Goal: Information Seeking & Learning: Learn about a topic

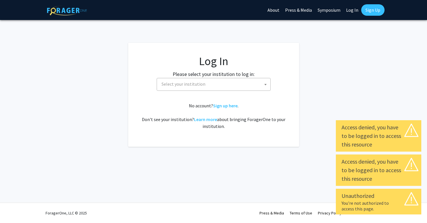
select select
click at [229, 85] on span "Select your institution" at bounding box center [214, 84] width 111 height 12
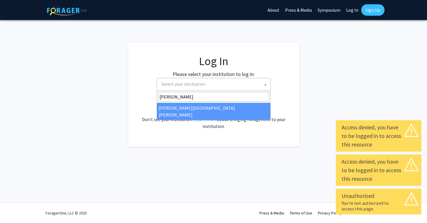
type input "john"
select select "1"
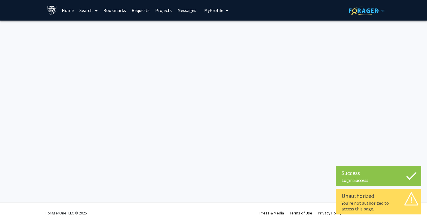
click at [95, 9] on icon at bounding box center [96, 10] width 3 height 5
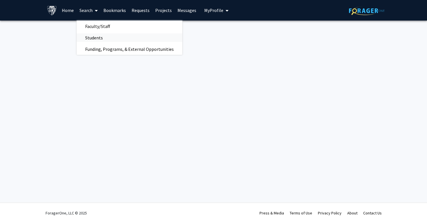
click at [95, 40] on span "Students" at bounding box center [94, 37] width 35 height 11
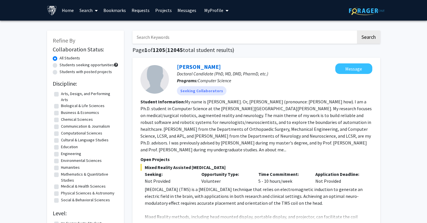
click at [95, 9] on icon at bounding box center [96, 10] width 3 height 5
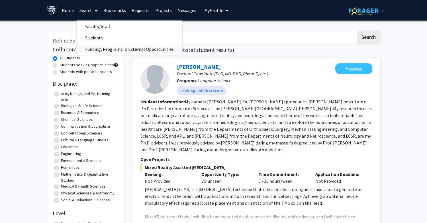
click at [120, 48] on span "Funding, Programs, & External Opportunities" at bounding box center [130, 48] width 106 height 11
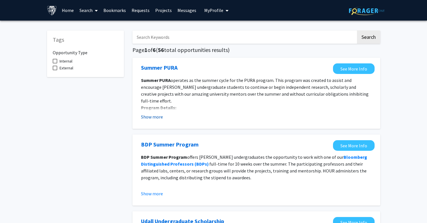
click at [147, 119] on button "Show more" at bounding box center [152, 116] width 22 height 7
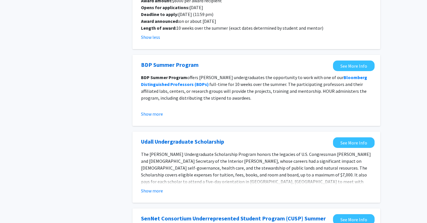
scroll to position [127, 0]
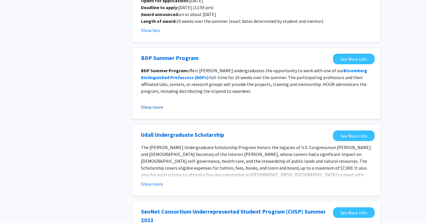
click at [156, 103] on button "Show more" at bounding box center [152, 106] width 22 height 7
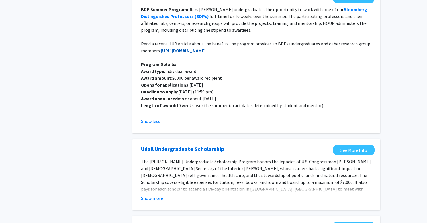
scroll to position [217, 0]
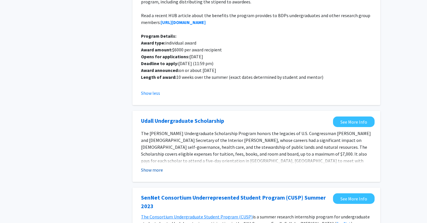
click at [156, 166] on button "Show more" at bounding box center [152, 169] width 22 height 7
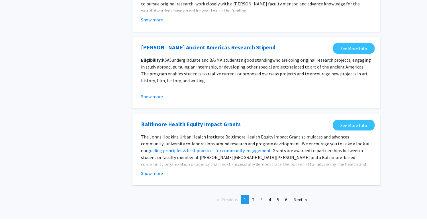
scroll to position [777, 0]
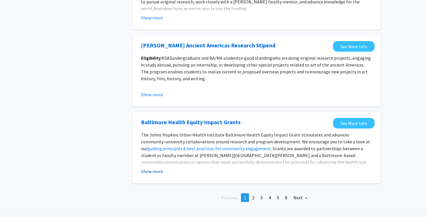
click at [147, 168] on button "Show more" at bounding box center [152, 171] width 22 height 7
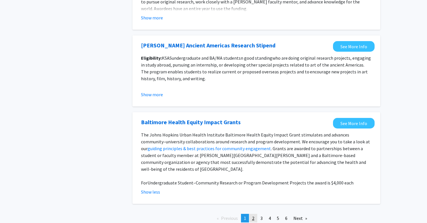
click at [252, 215] on span "2" at bounding box center [253, 218] width 2 height 6
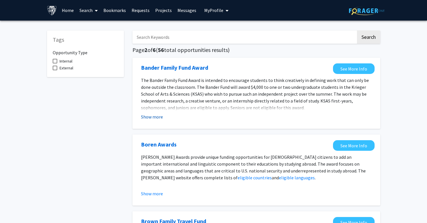
click at [155, 116] on button "Show more" at bounding box center [152, 116] width 22 height 7
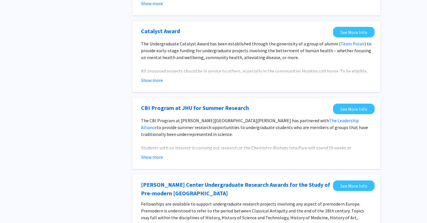
scroll to position [305, 0]
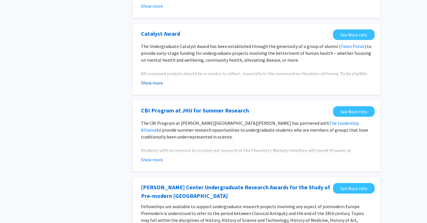
click at [156, 86] on button "Show more" at bounding box center [152, 82] width 22 height 7
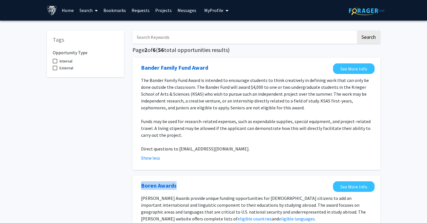
scroll to position [0, 0]
click at [180, 41] on input "Search Keywords" at bounding box center [245, 36] width 224 height 13
type input "graduate"
click at [368, 38] on button "Search" at bounding box center [368, 36] width 23 height 13
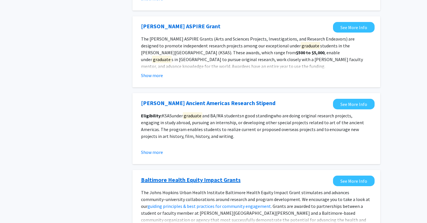
scroll to position [516, 0]
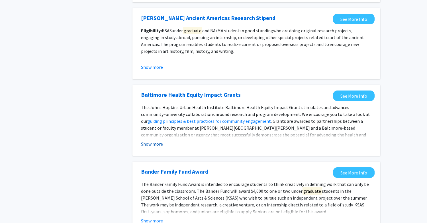
click at [152, 145] on button "Show more" at bounding box center [152, 143] width 22 height 7
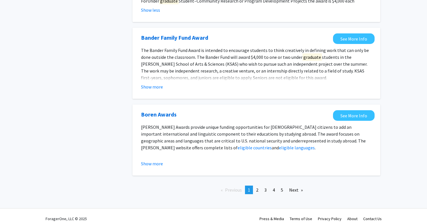
scroll to position [670, 0]
click at [155, 160] on button "Show more" at bounding box center [152, 163] width 22 height 7
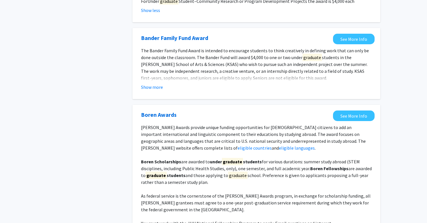
scroll to position [727, 0]
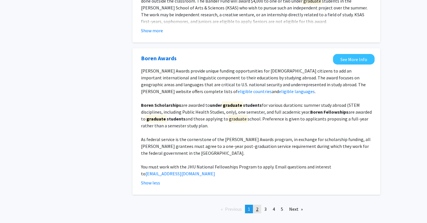
click at [260, 204] on link "page 2" at bounding box center [257, 208] width 8 height 9
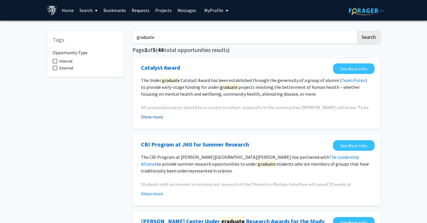
click at [156, 116] on button "Show more" at bounding box center [152, 116] width 22 height 7
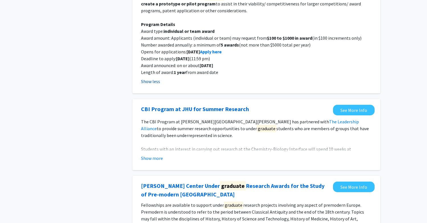
scroll to position [121, 0]
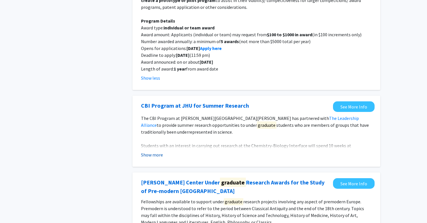
click at [149, 157] on button "Show more" at bounding box center [152, 154] width 22 height 7
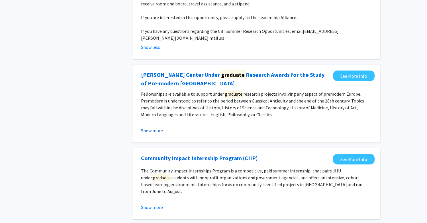
scroll to position [283, 0]
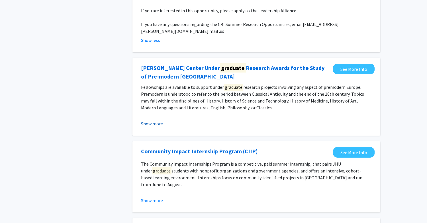
click at [154, 120] on button "Show more" at bounding box center [152, 123] width 22 height 7
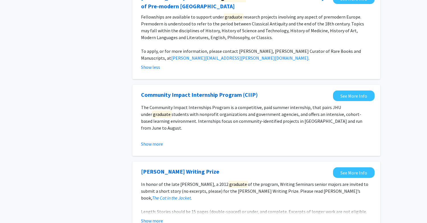
scroll to position [354, 0]
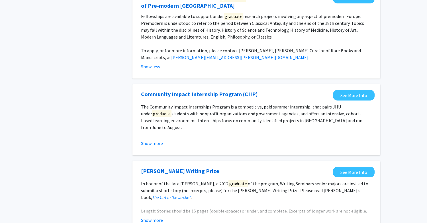
click at [148, 142] on fg-opportunity "Community Impact Internship Program (CIIP) See More Info The Community Impact I…" at bounding box center [256, 120] width 237 height 60
click at [148, 140] on button "Show more" at bounding box center [152, 143] width 22 height 7
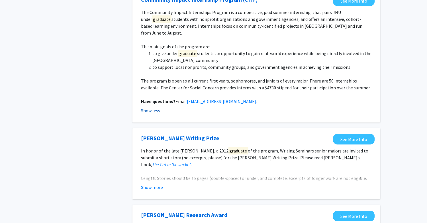
scroll to position [453, 0]
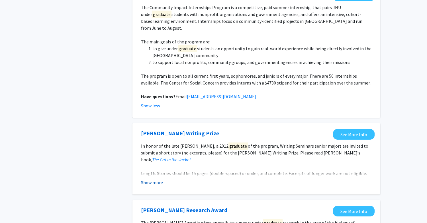
click at [147, 179] on button "Show more" at bounding box center [152, 182] width 22 height 7
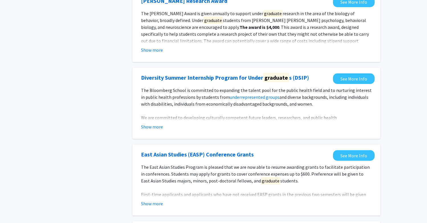
scroll to position [692, 0]
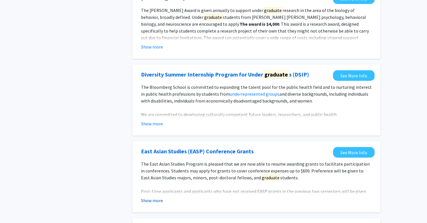
click at [150, 197] on button "Show more" at bounding box center [152, 200] width 22 height 7
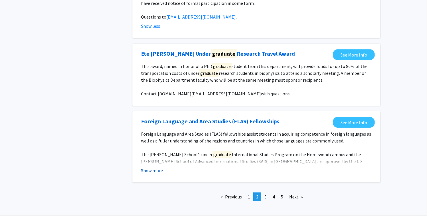
scroll to position [900, 0]
click at [266, 194] on span "3" at bounding box center [266, 197] width 2 height 6
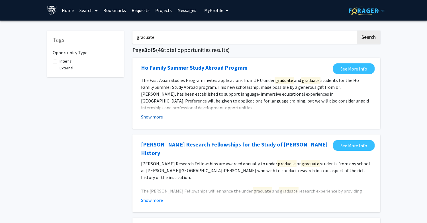
click at [154, 117] on button "Show more" at bounding box center [152, 116] width 22 height 7
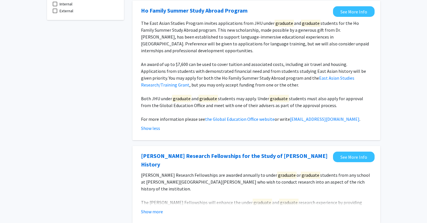
scroll to position [107, 0]
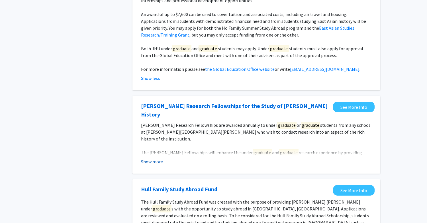
click at [150, 158] on button "Show more" at bounding box center [152, 161] width 22 height 7
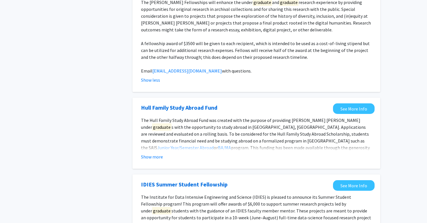
scroll to position [258, 0]
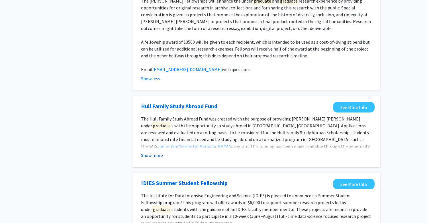
click at [150, 152] on button "Show more" at bounding box center [152, 155] width 22 height 7
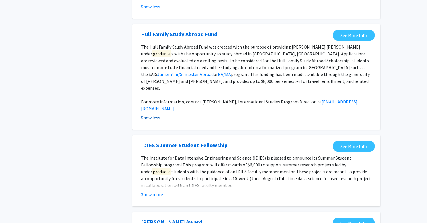
scroll to position [334, 0]
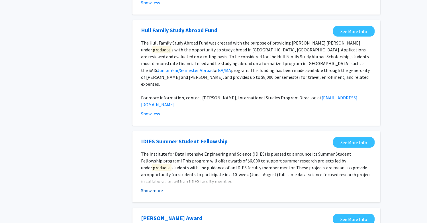
click at [150, 187] on button "Show more" at bounding box center [152, 190] width 22 height 7
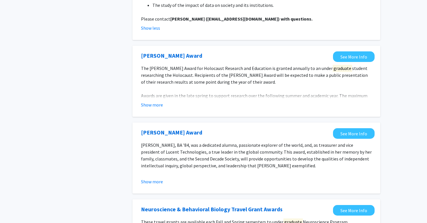
scroll to position [668, 0]
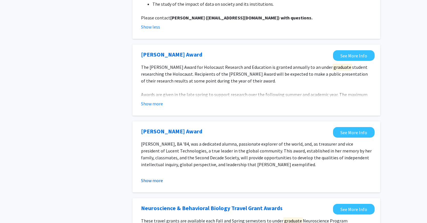
click at [154, 177] on button "Show more" at bounding box center [152, 180] width 22 height 7
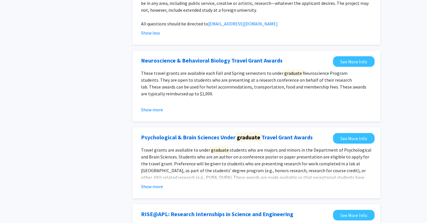
scroll to position [879, 0]
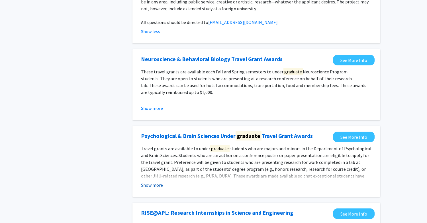
click at [150, 181] on button "Show more" at bounding box center [152, 184] width 22 height 7
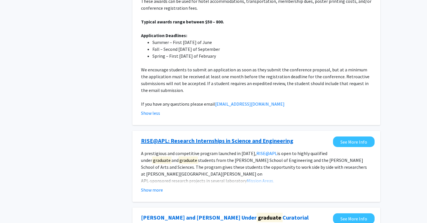
scroll to position [1067, 0]
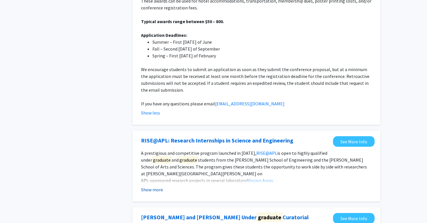
click at [150, 186] on button "Show more" at bounding box center [152, 189] width 22 height 7
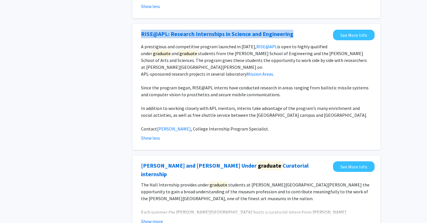
scroll to position [1174, 0]
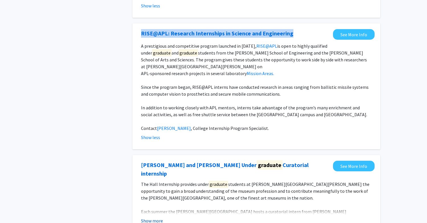
click at [155, 217] on button "Show more" at bounding box center [152, 220] width 22 height 7
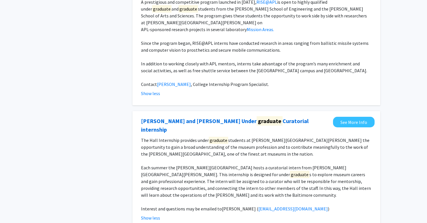
scroll to position [1223, 0]
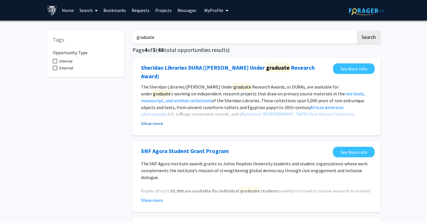
click at [148, 120] on button "Show more" at bounding box center [152, 123] width 22 height 7
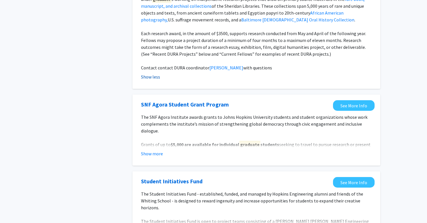
scroll to position [95, 0]
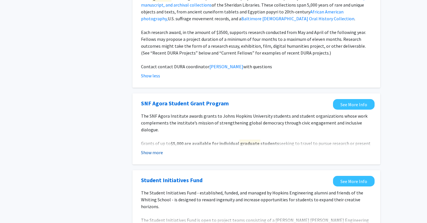
click at [148, 149] on button "Show more" at bounding box center [152, 152] width 22 height 7
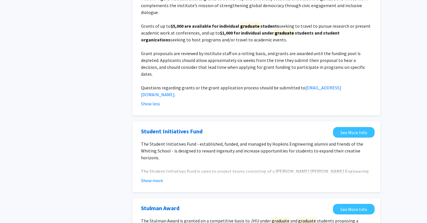
scroll to position [216, 0]
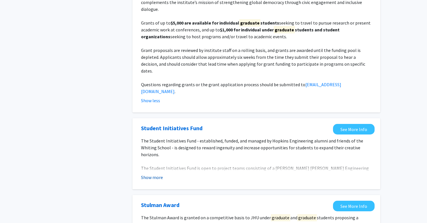
click at [156, 174] on button "Show more" at bounding box center [152, 177] width 22 height 7
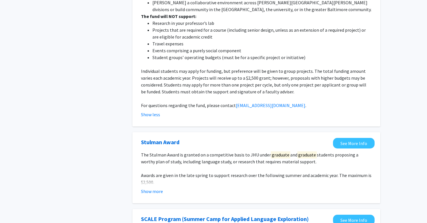
scroll to position [457, 0]
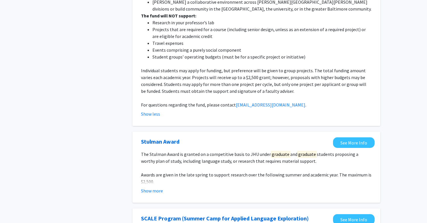
click at [151, 187] on button "Show more" at bounding box center [152, 190] width 22 height 7
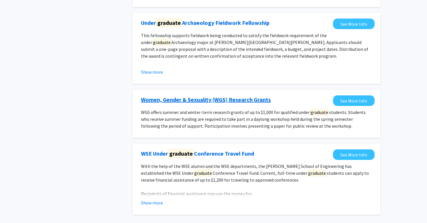
scroll to position [904, 0]
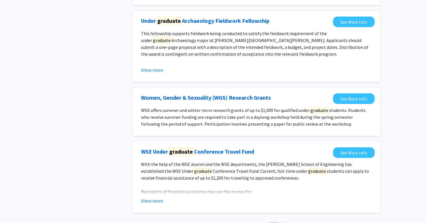
click at [282, 222] on span "5" at bounding box center [282, 227] width 2 height 6
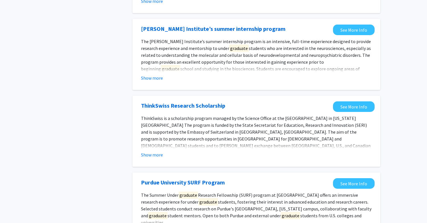
scroll to position [116, 0]
click at [157, 158] on button "Show more" at bounding box center [152, 154] width 22 height 7
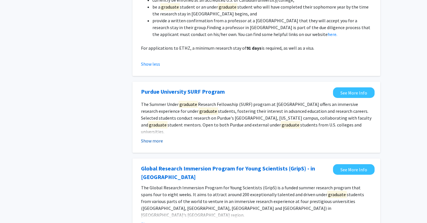
scroll to position [289, 0]
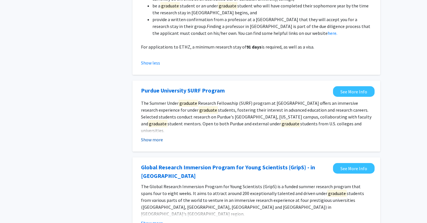
click at [154, 136] on button "Show more" at bounding box center [152, 139] width 22 height 7
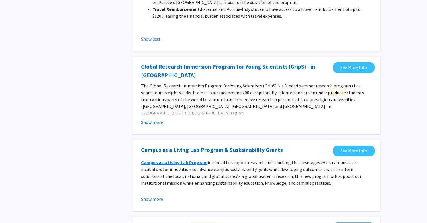
scroll to position [682, 0]
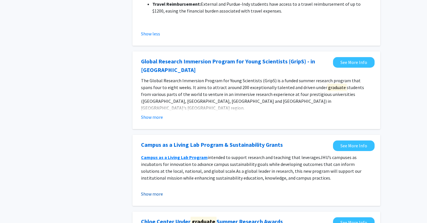
click at [154, 190] on button "Show more" at bounding box center [152, 193] width 22 height 7
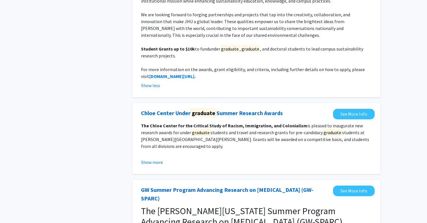
scroll to position [881, 0]
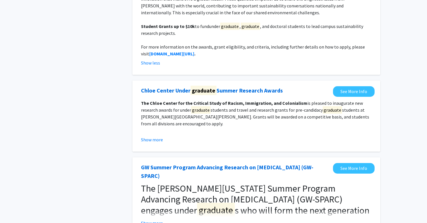
click at [155, 136] on button "Show more" at bounding box center [152, 139] width 22 height 7
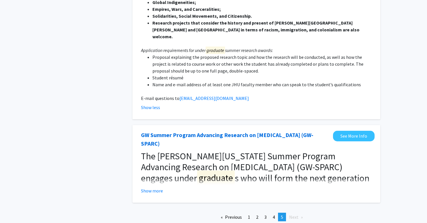
scroll to position [1084, 0]
click at [152, 150] on span "The [PERSON_NAME][US_STATE] Summer Program Advancing Research on [MEDICAL_DATA]…" at bounding box center [255, 177] width 229 height 55
click at [150, 187] on button "Show more" at bounding box center [152, 190] width 22 height 7
